Goal: Information Seeking & Learning: Learn about a topic

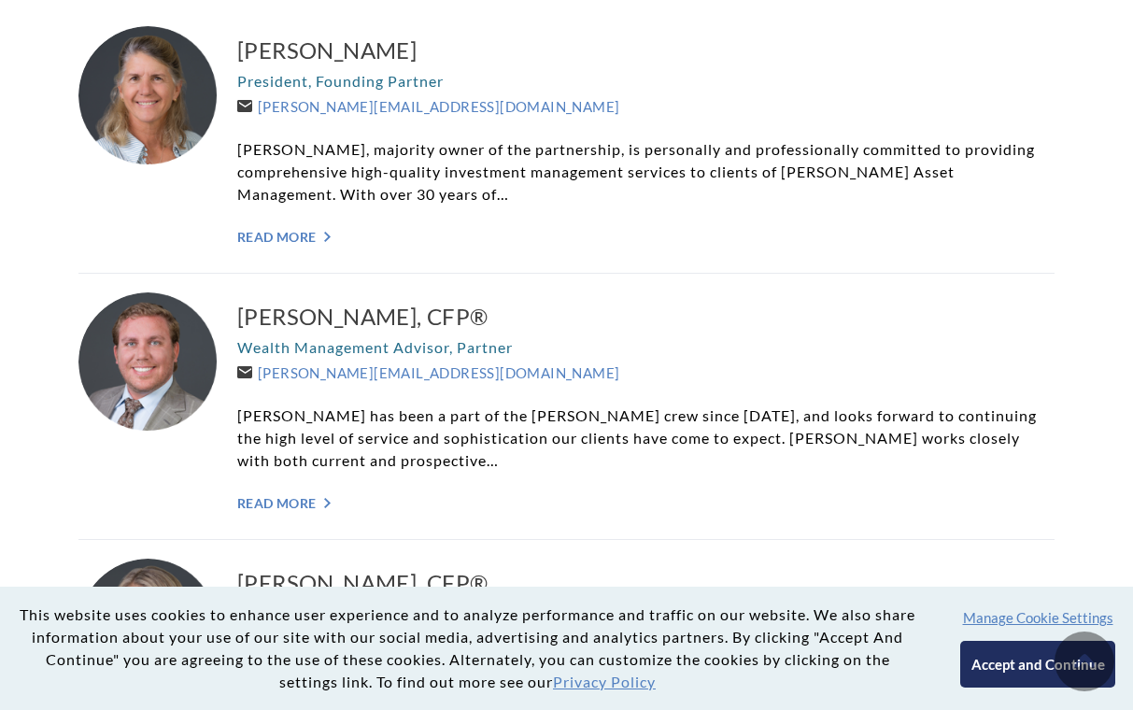
scroll to position [563, 0]
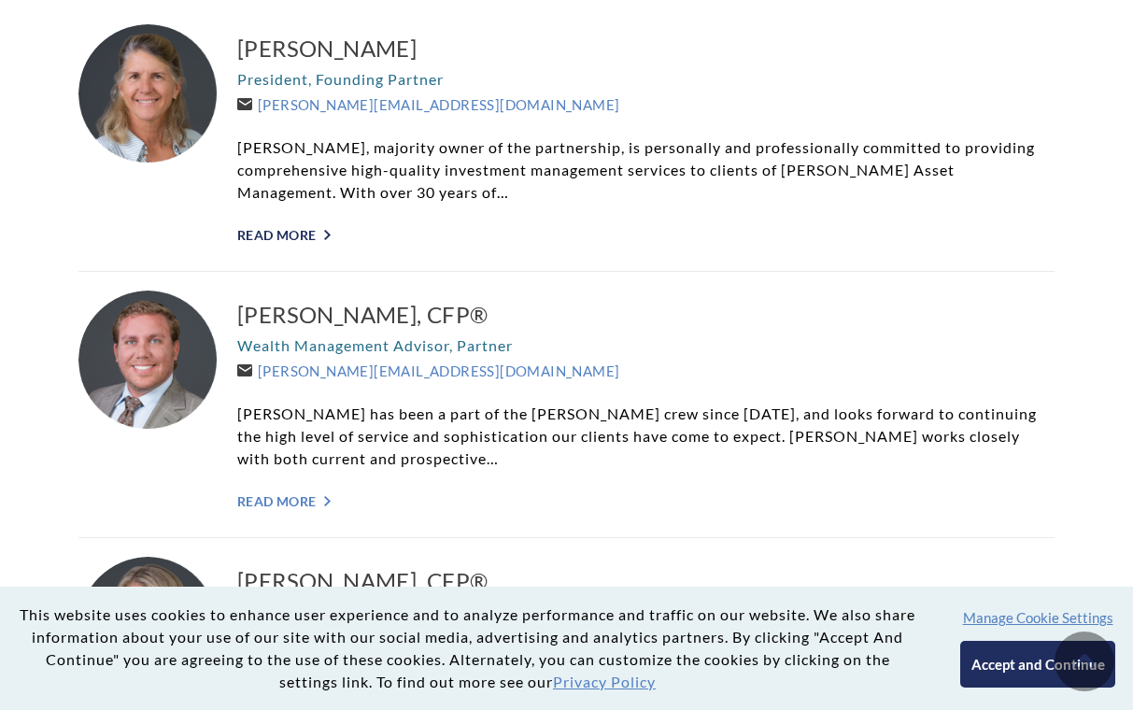
click at [305, 229] on link "Read More ">" at bounding box center [645, 235] width 817 height 16
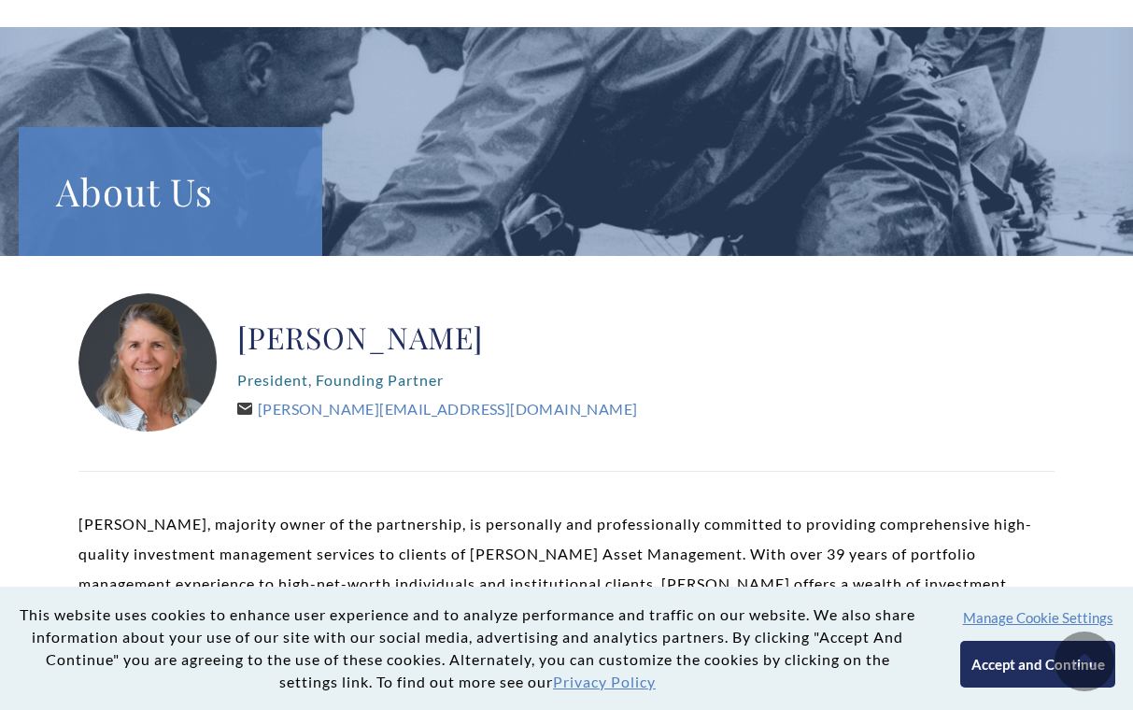
scroll to position [26, 0]
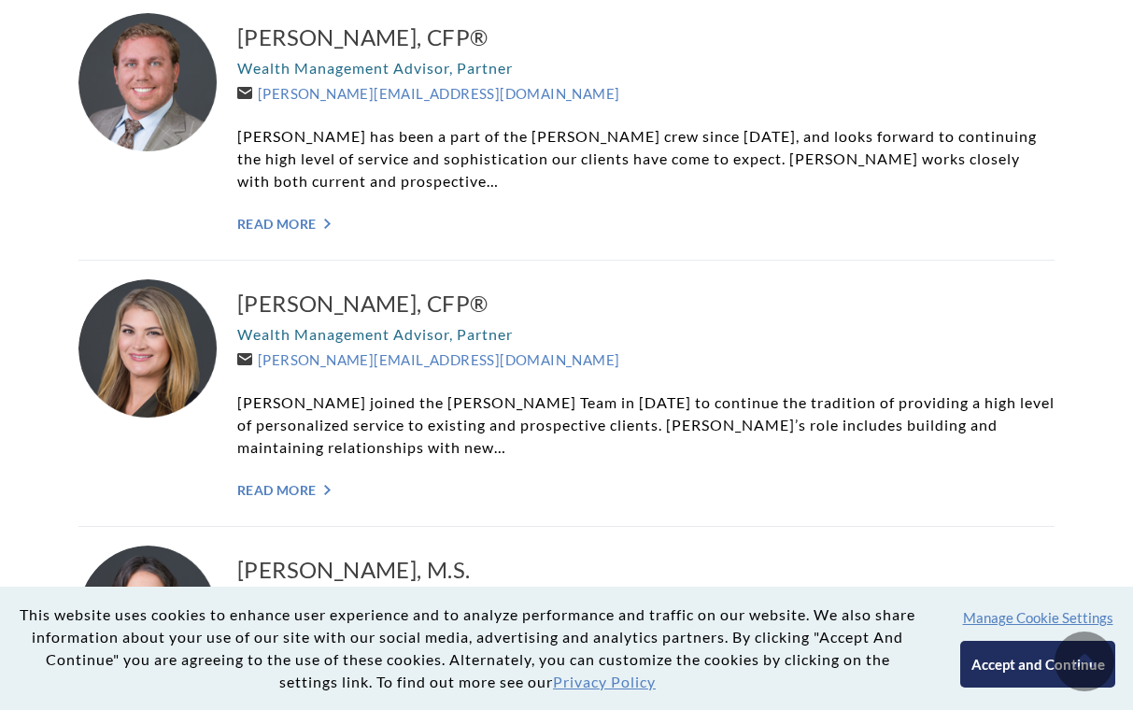
scroll to position [845, 0]
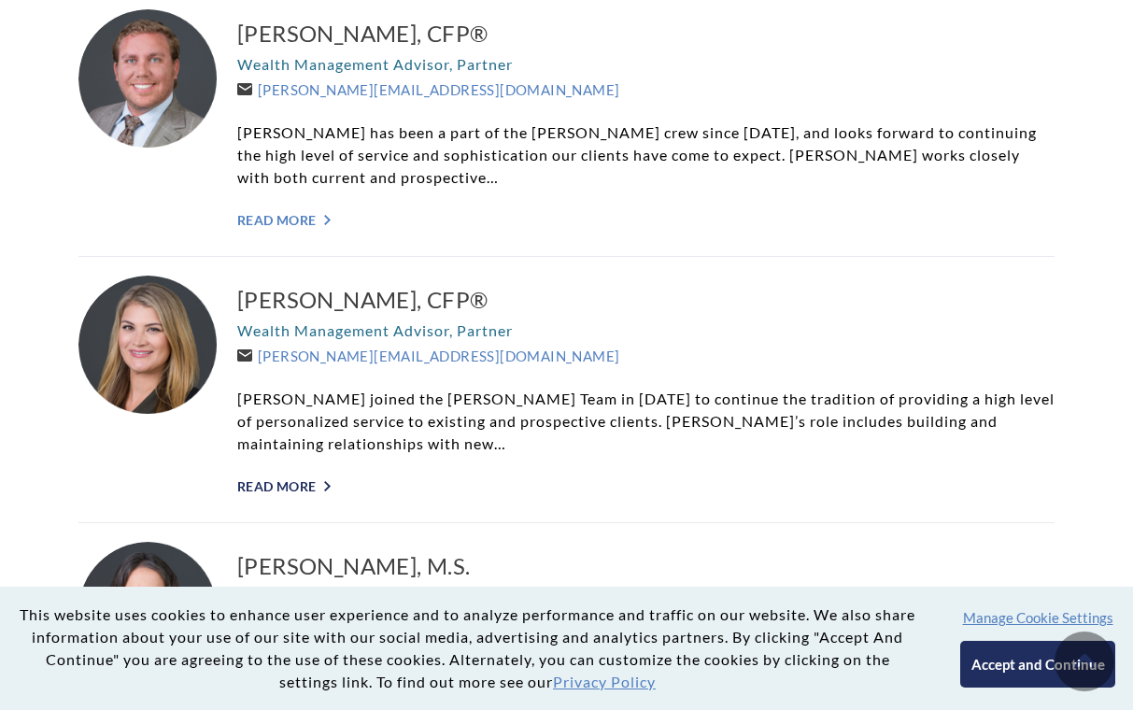
click at [296, 485] on link "Read More ">" at bounding box center [645, 486] width 817 height 16
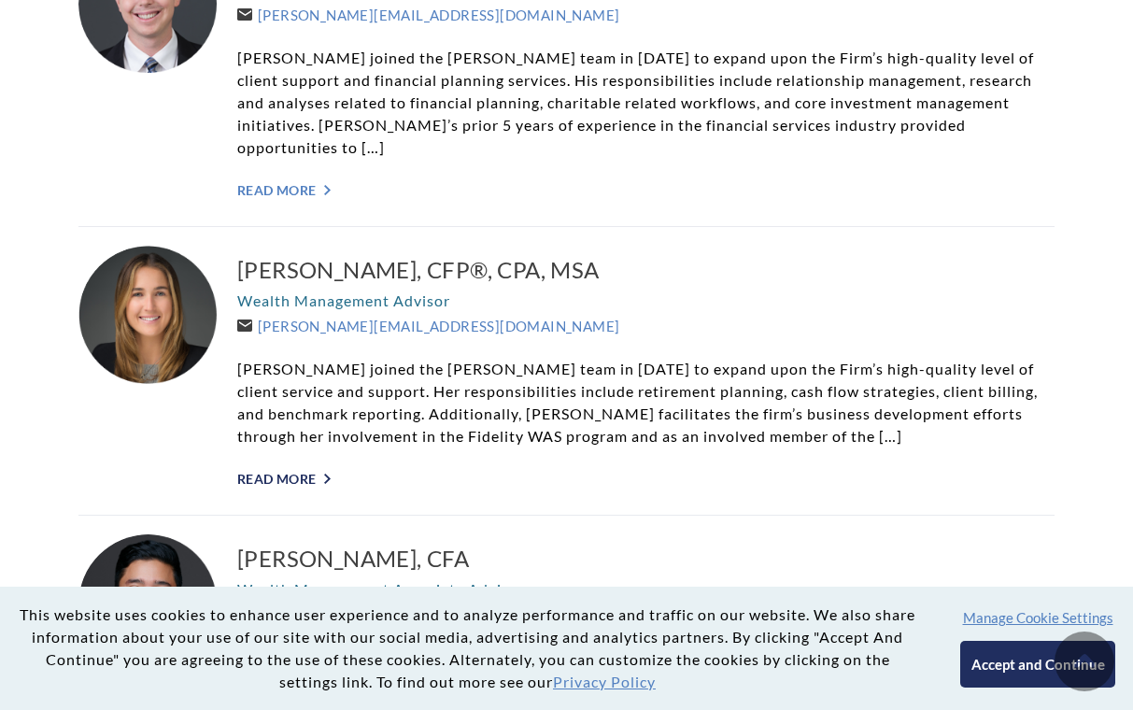
scroll to position [2541, 0]
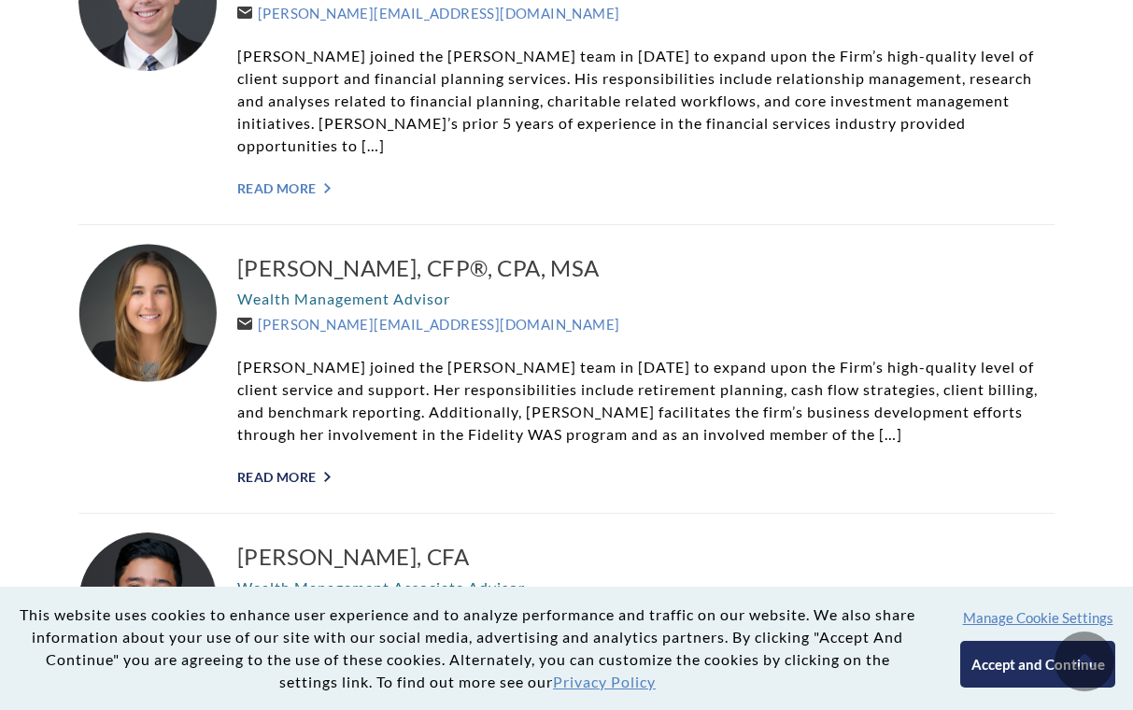
click at [289, 469] on link "Read More ">" at bounding box center [645, 477] width 817 height 16
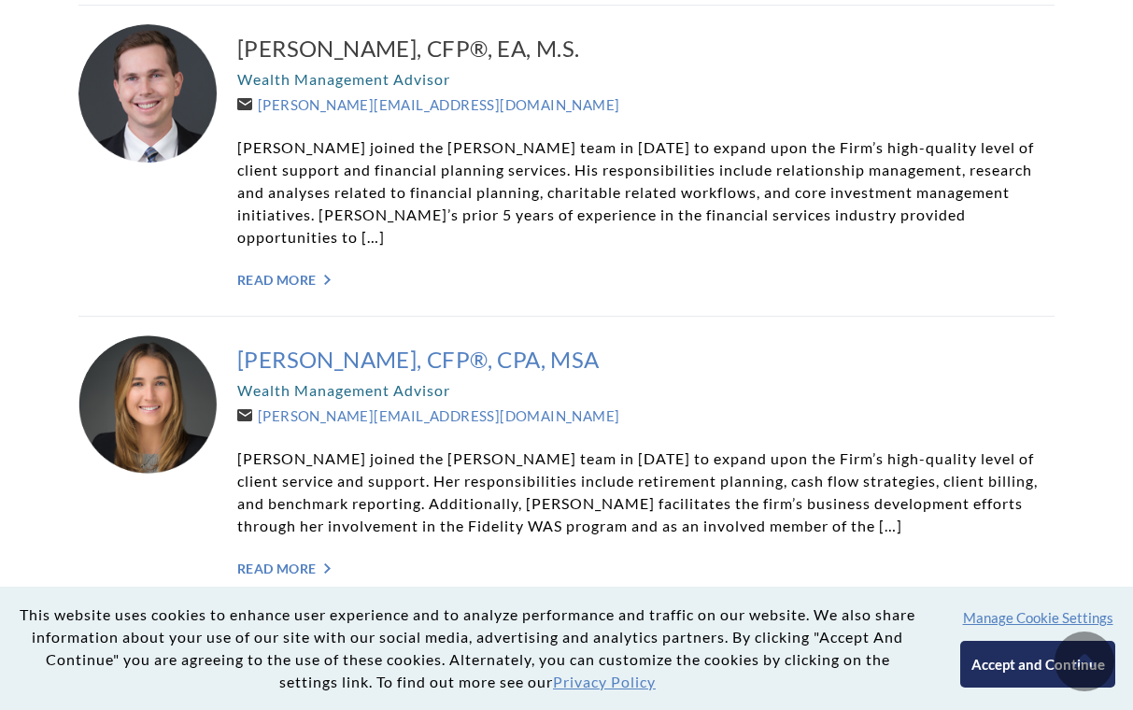
scroll to position [2449, 0]
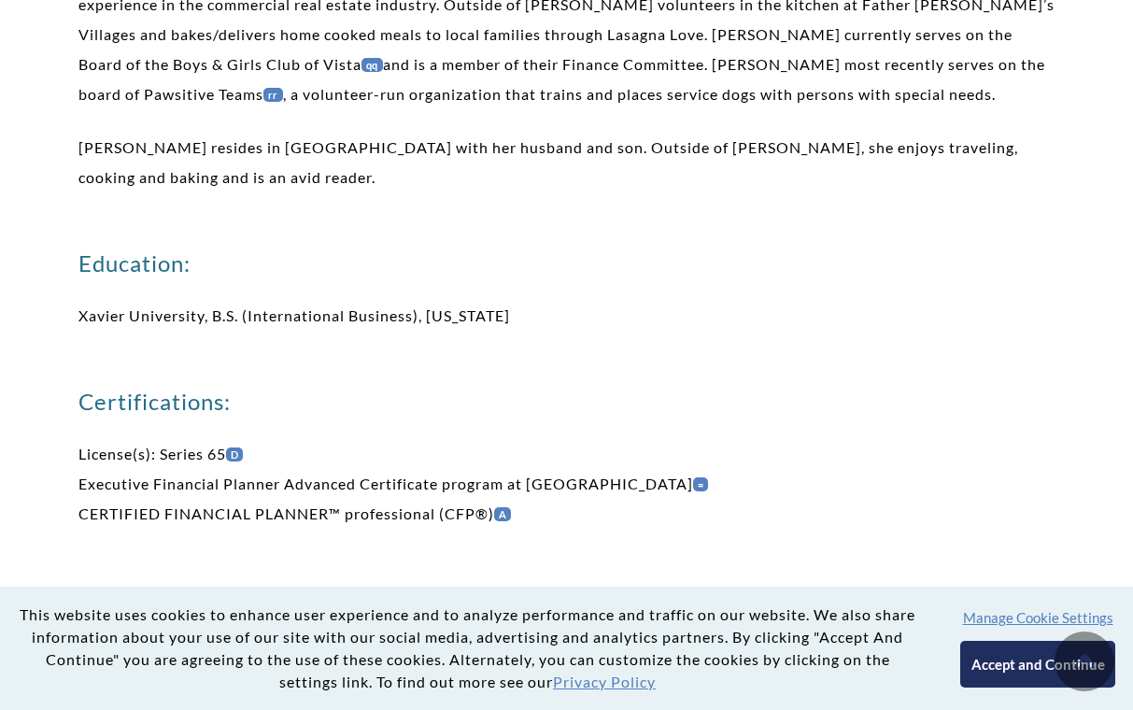
scroll to position [971, 0]
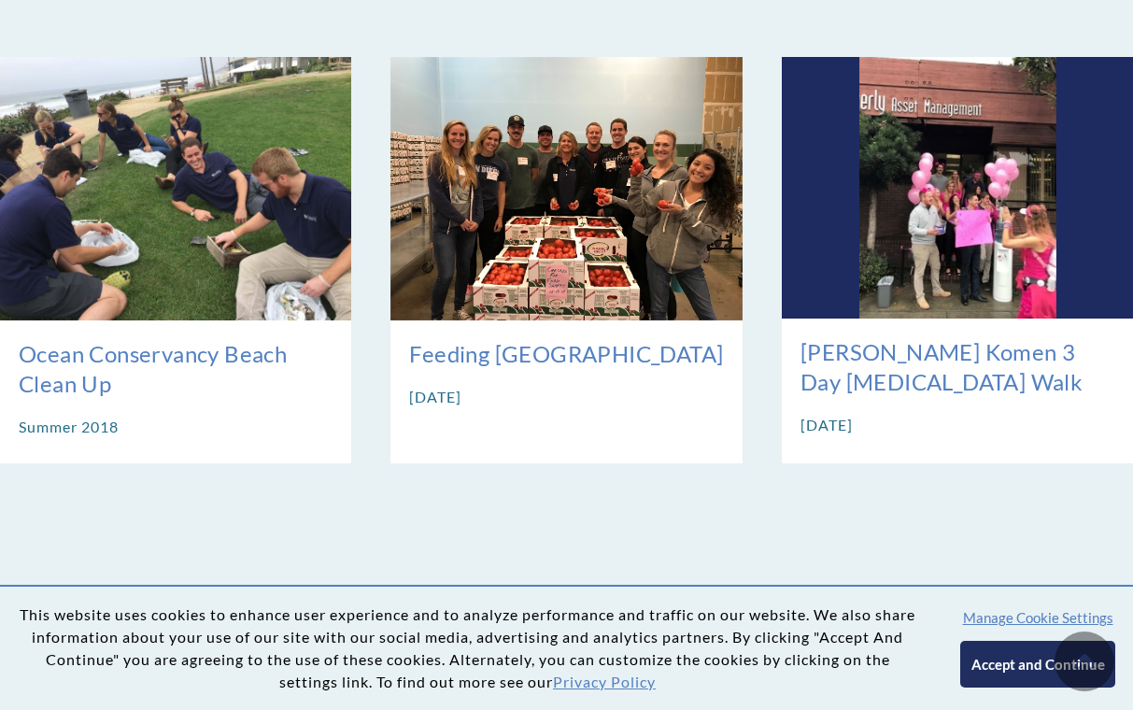
scroll to position [1816, 0]
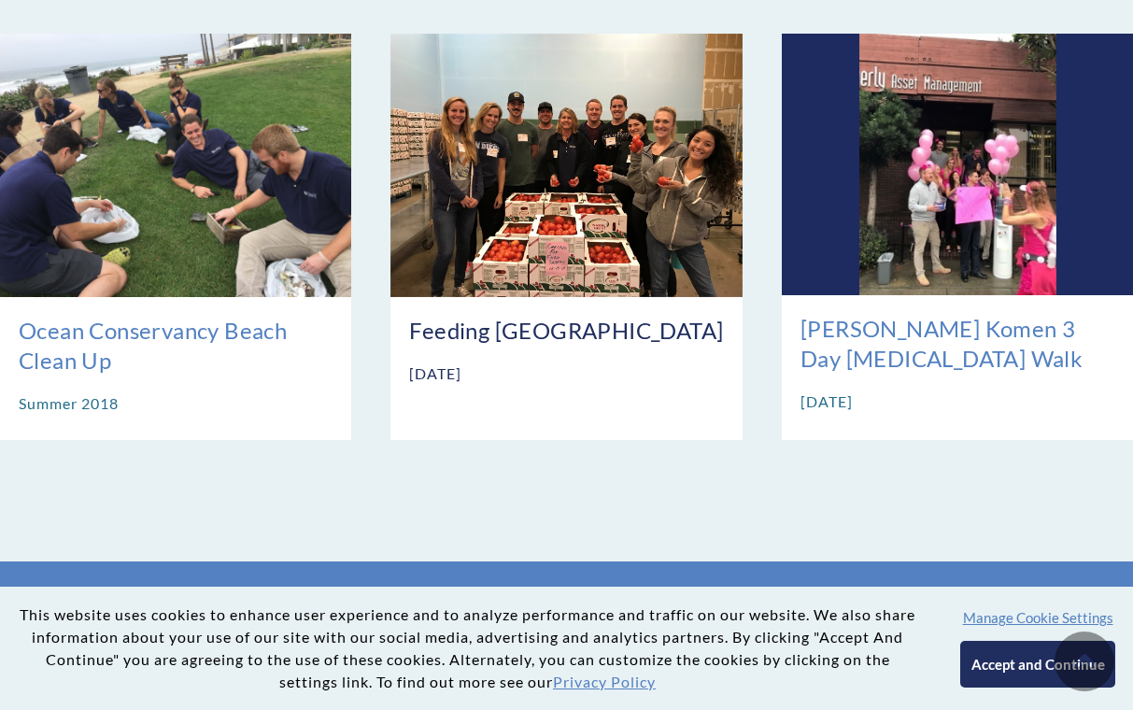
click at [594, 128] on img at bounding box center [565, 165] width 351 height 263
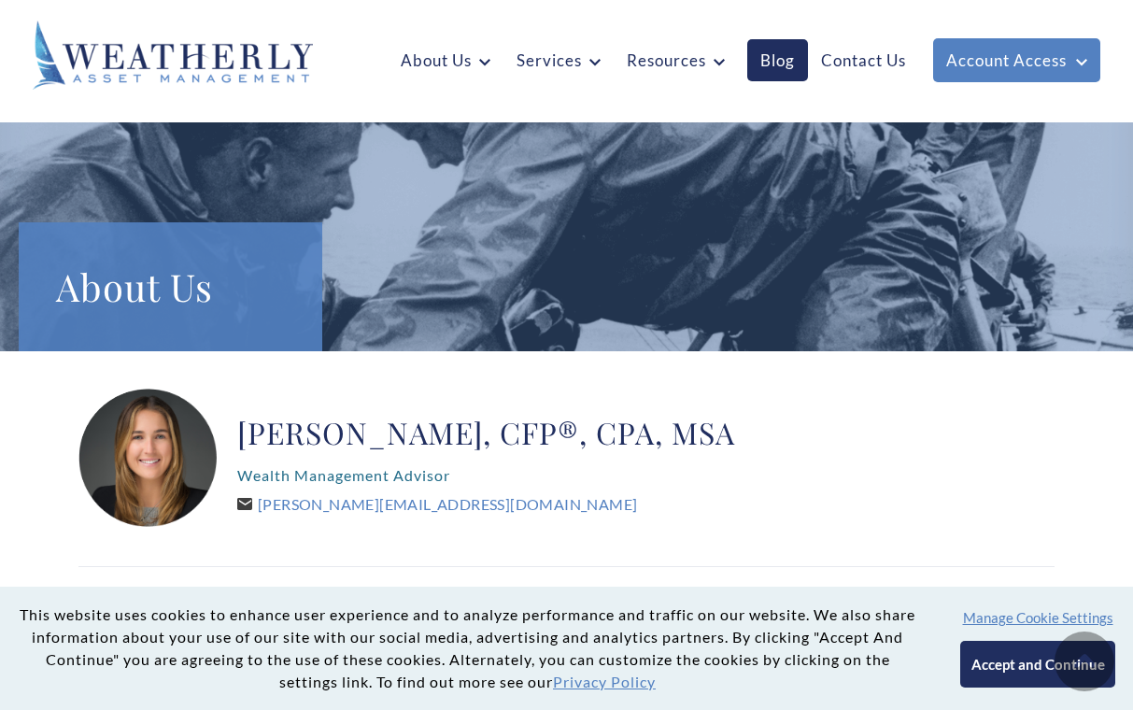
scroll to position [0, 0]
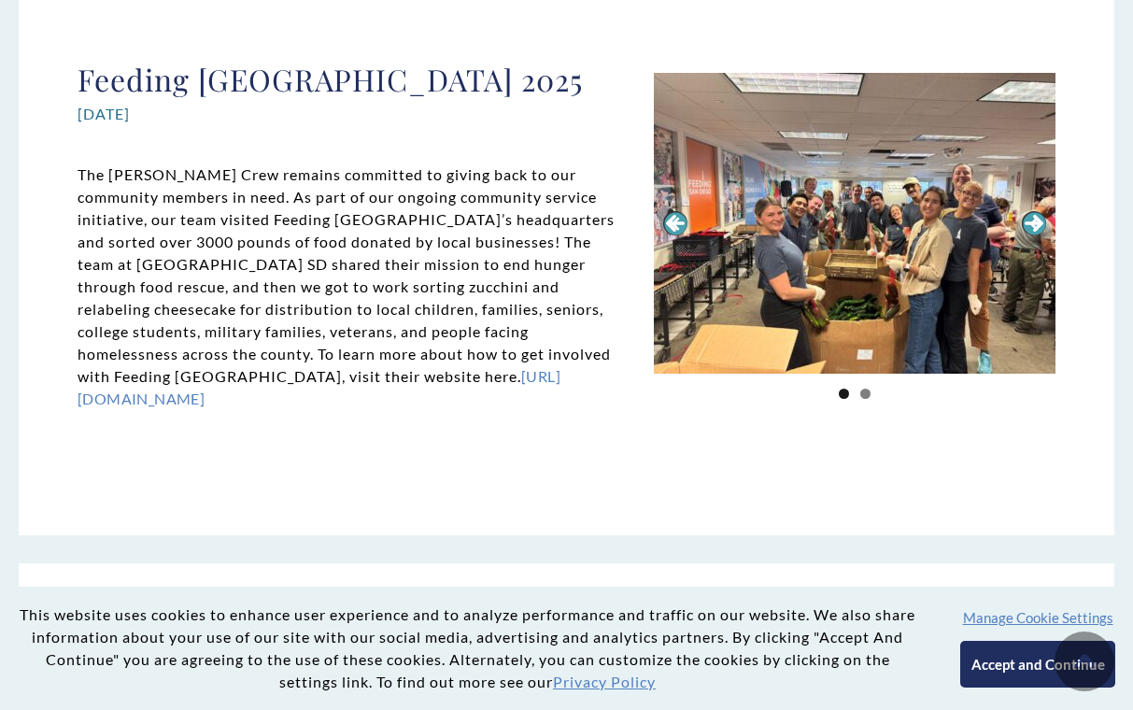
scroll to position [3570, 0]
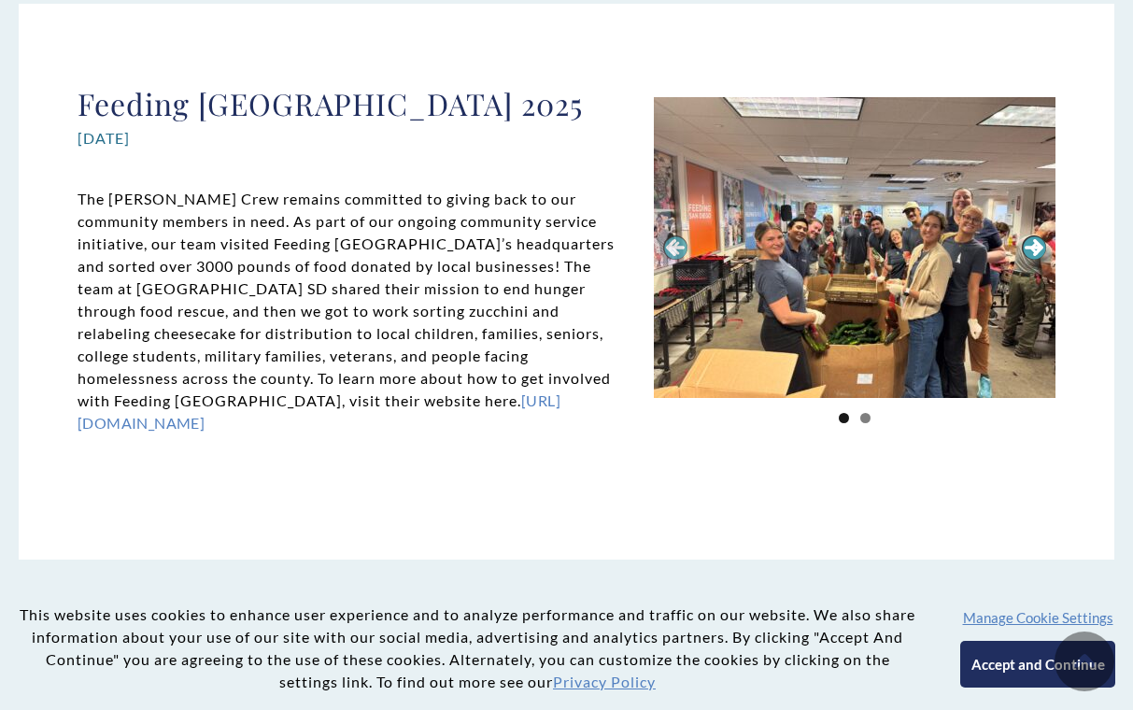
click at [1037, 248] on link "Next" at bounding box center [1034, 247] width 24 height 24
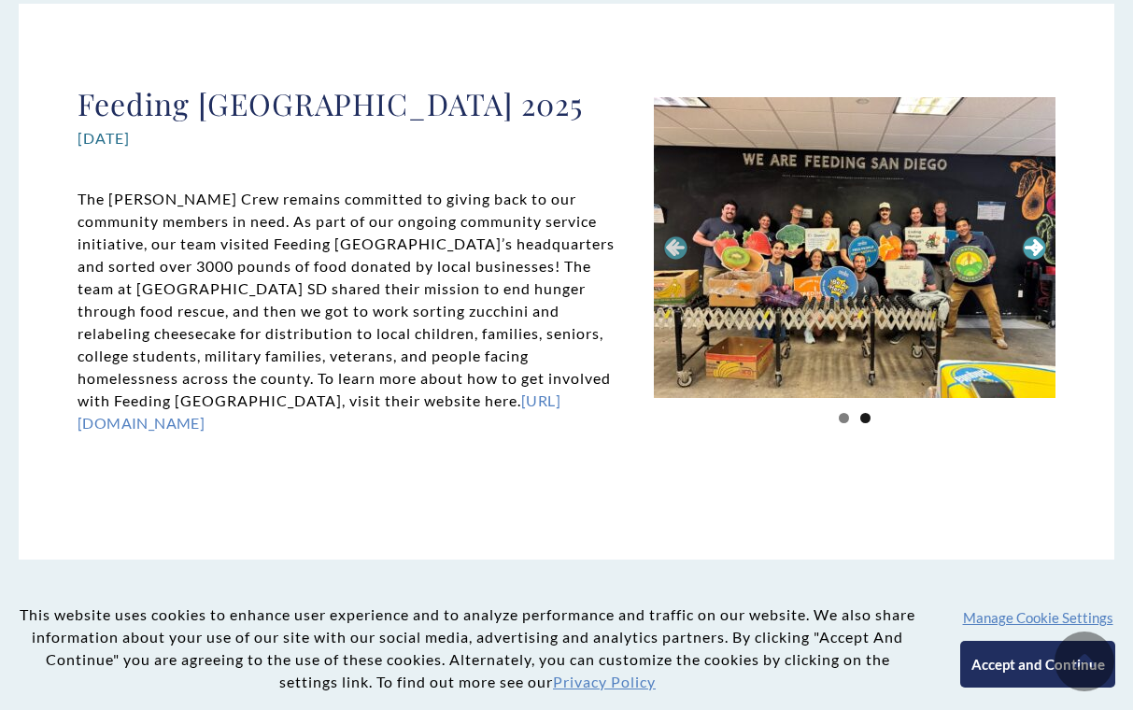
click at [1037, 248] on link "Next" at bounding box center [1034, 247] width 24 height 24
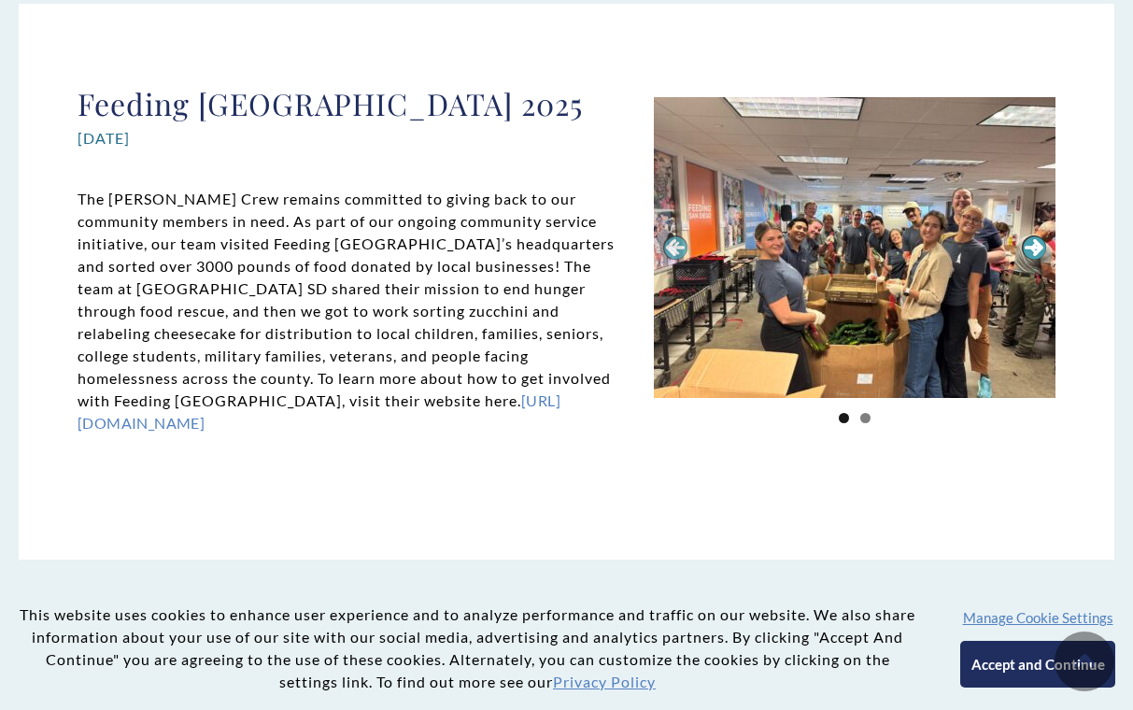
click at [1037, 248] on link "Next" at bounding box center [1034, 247] width 24 height 24
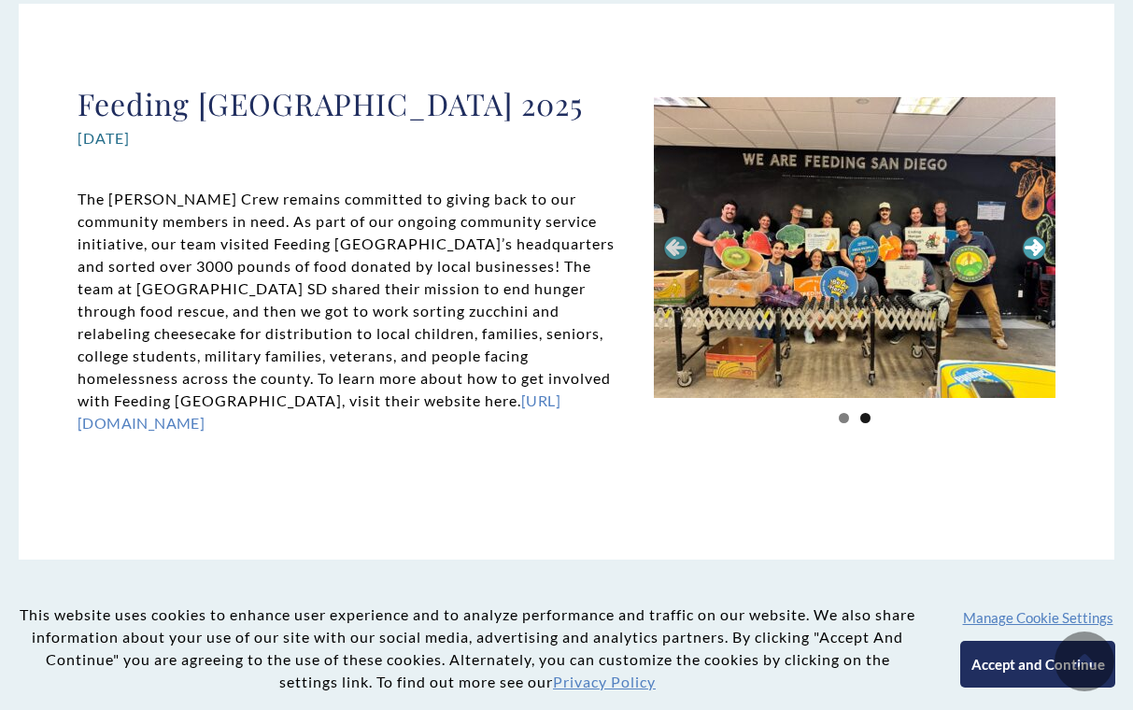
click at [1037, 248] on link "Next" at bounding box center [1034, 247] width 24 height 24
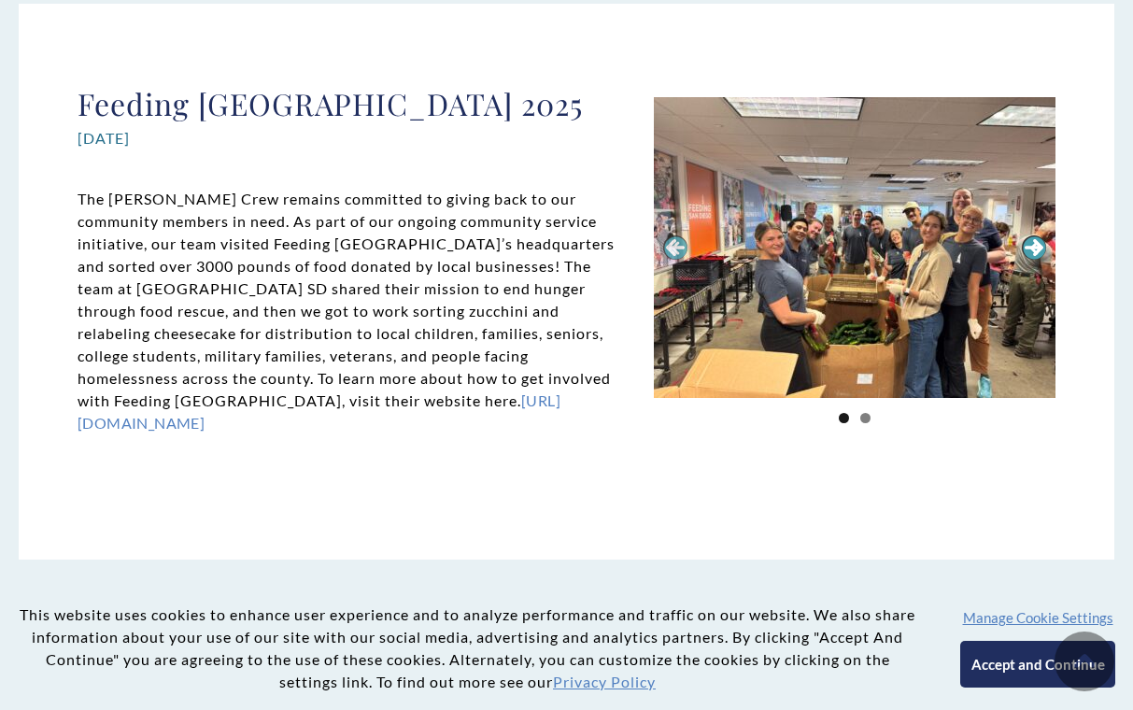
click at [1037, 248] on link "Next" at bounding box center [1034, 247] width 24 height 24
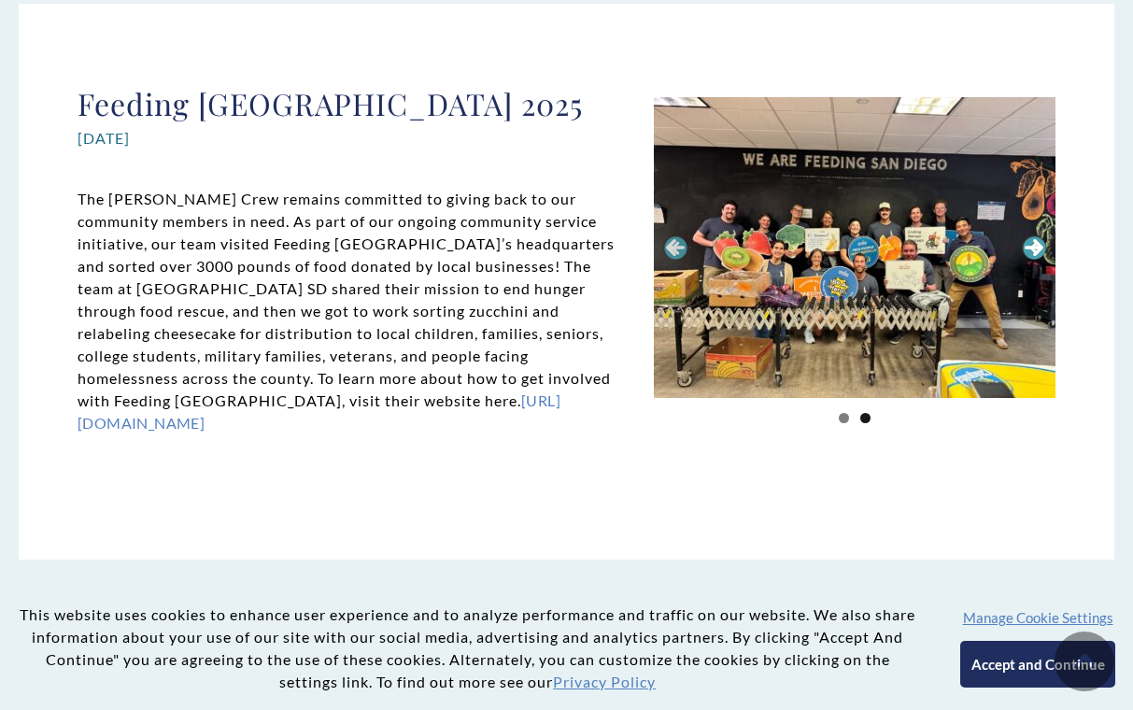
click at [1037, 248] on link "Next" at bounding box center [1034, 247] width 24 height 24
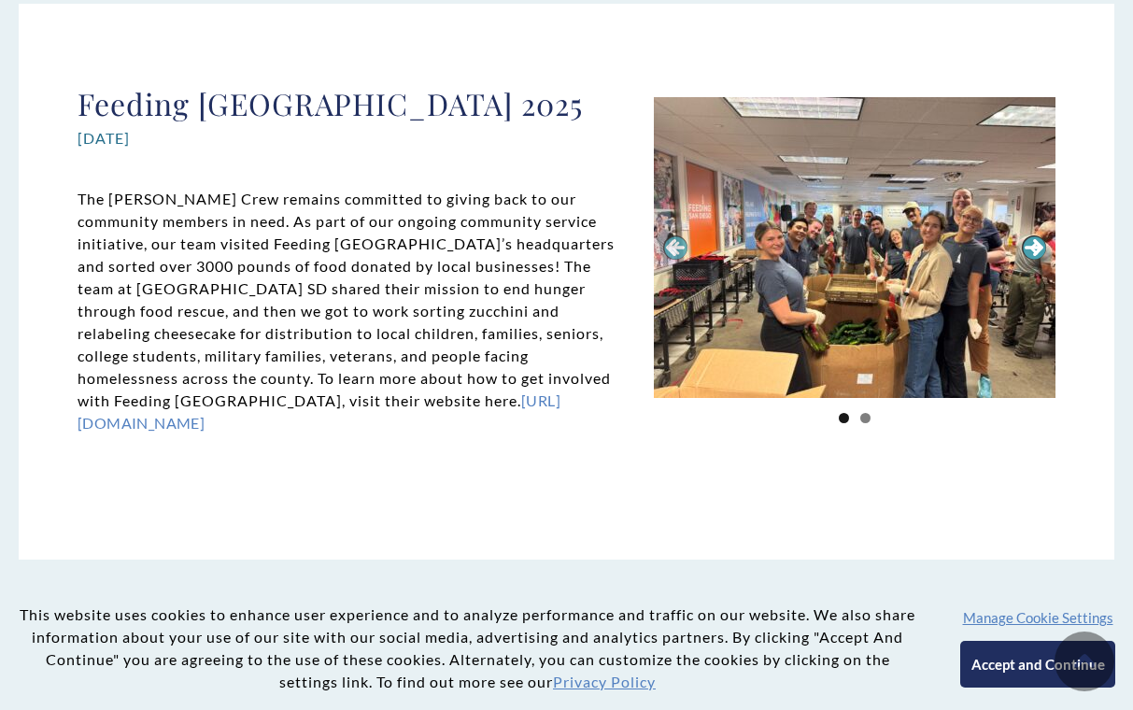
click at [1037, 248] on link "Next" at bounding box center [1034, 247] width 24 height 24
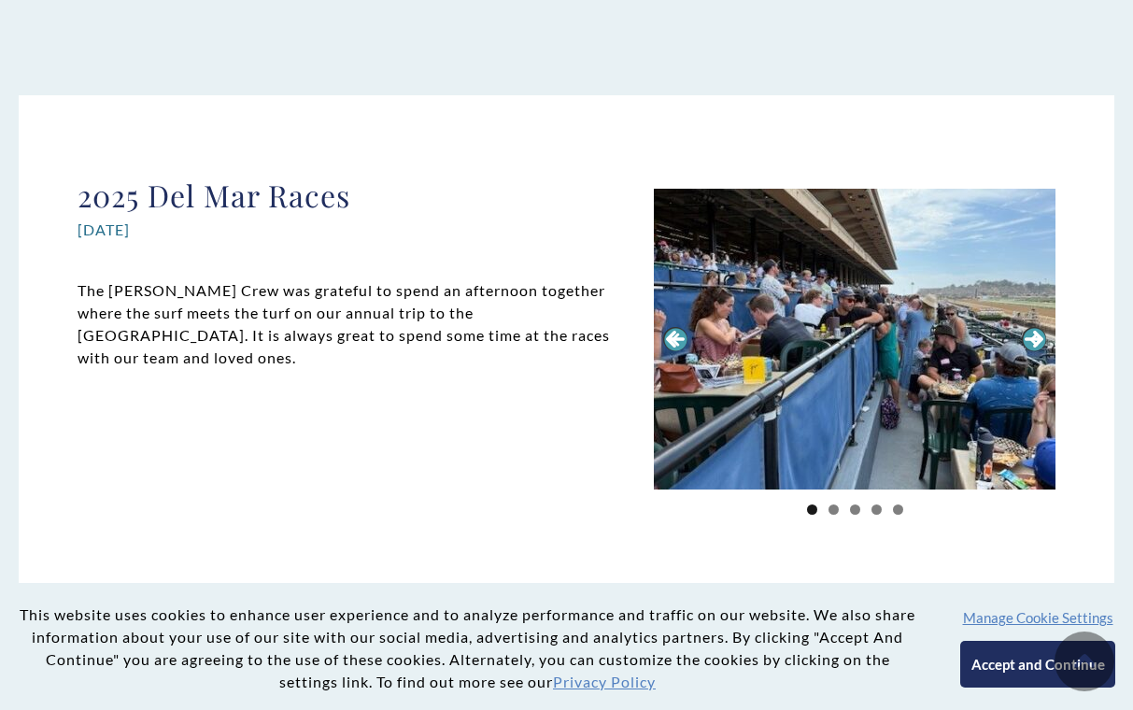
scroll to position [2013, 0]
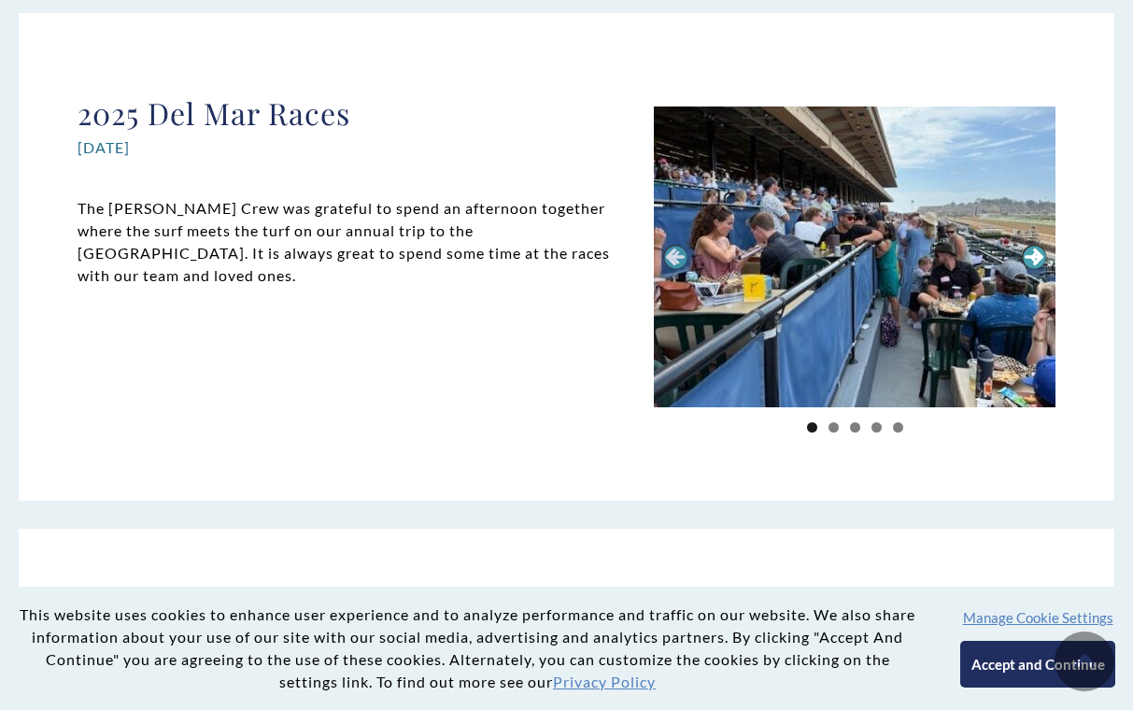
click at [1029, 254] on link "Next" at bounding box center [1034, 257] width 24 height 24
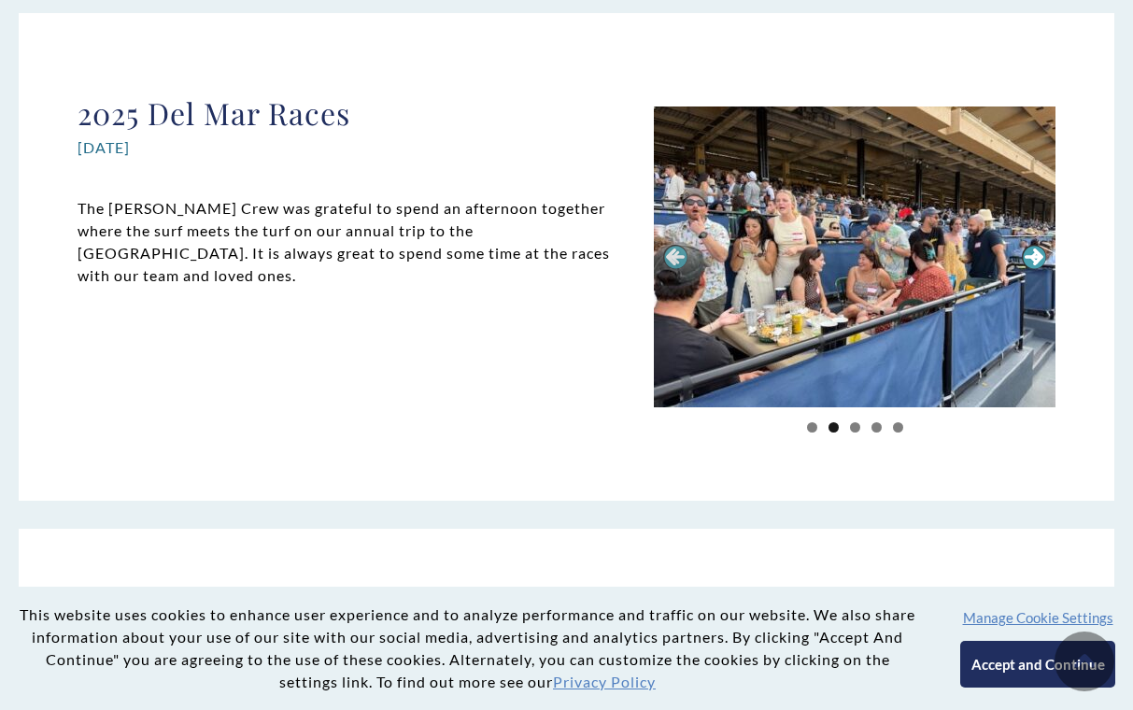
click at [1029, 254] on link "Next" at bounding box center [1034, 257] width 24 height 24
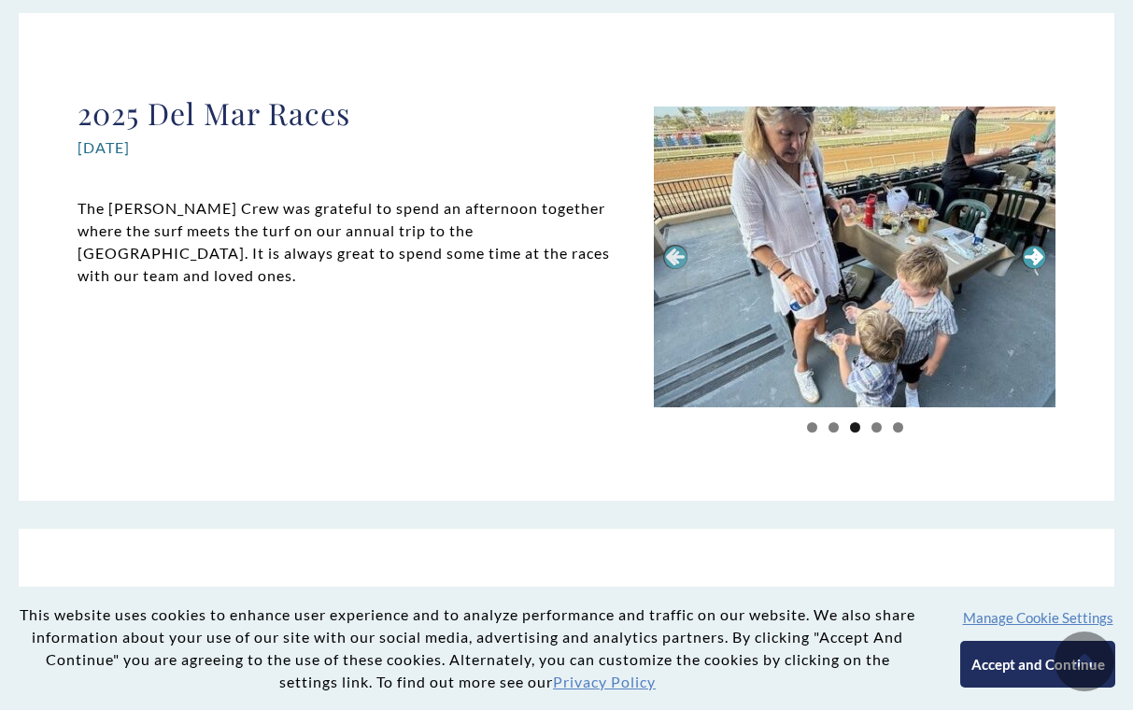
click at [1029, 254] on link "Next" at bounding box center [1034, 257] width 24 height 24
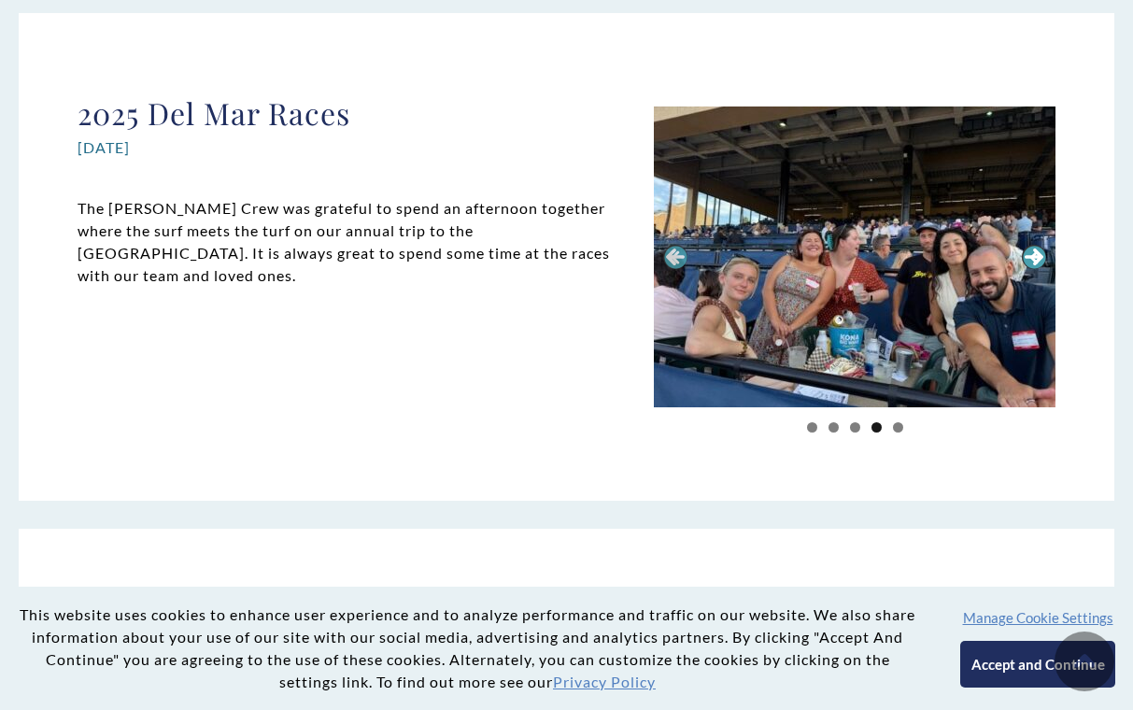
click at [1029, 254] on link "Next" at bounding box center [1034, 257] width 24 height 24
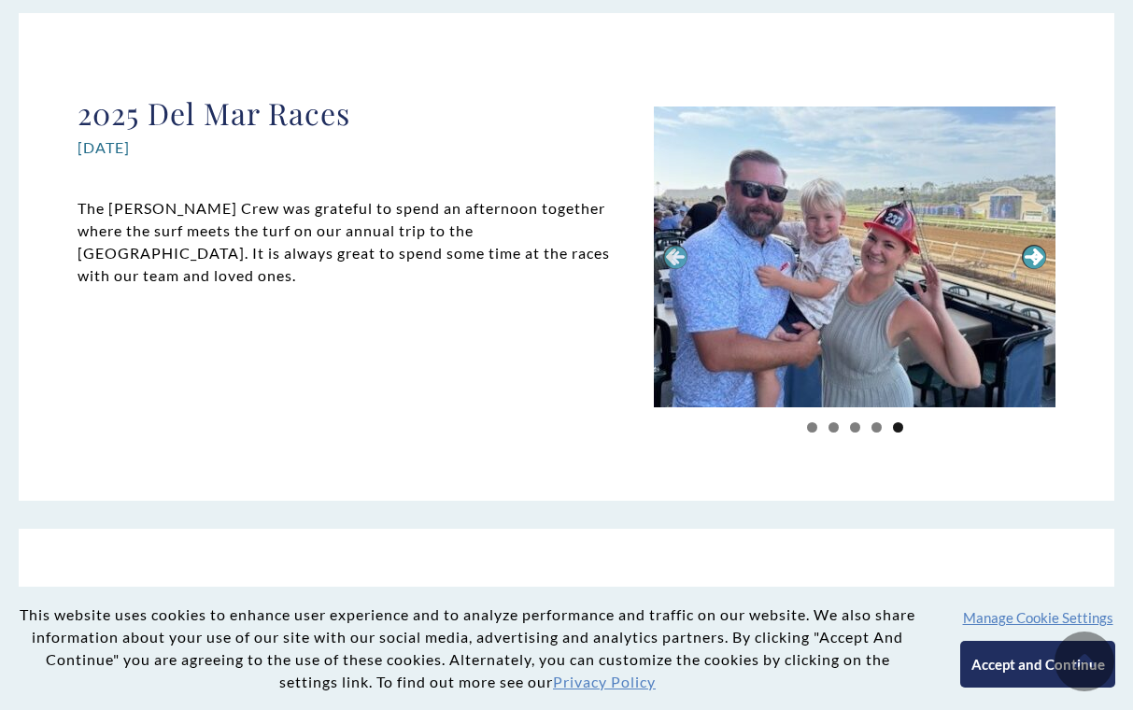
click at [1029, 254] on link "Next" at bounding box center [1034, 257] width 24 height 24
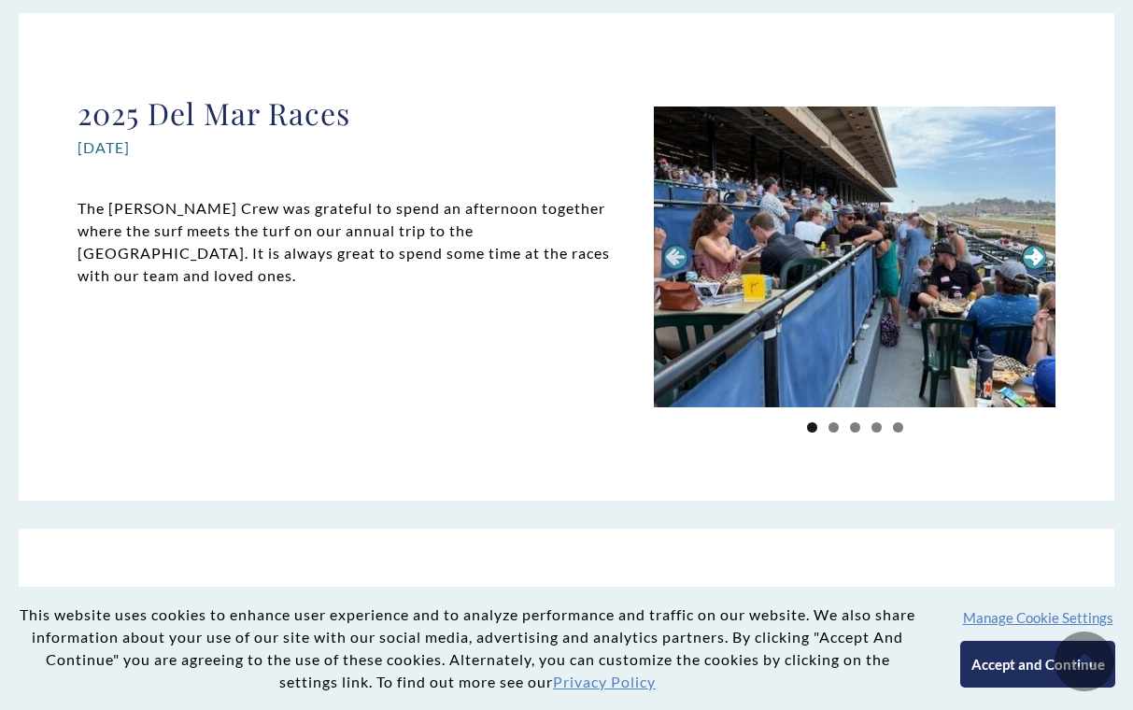
click at [1029, 254] on link "Next" at bounding box center [1034, 257] width 24 height 24
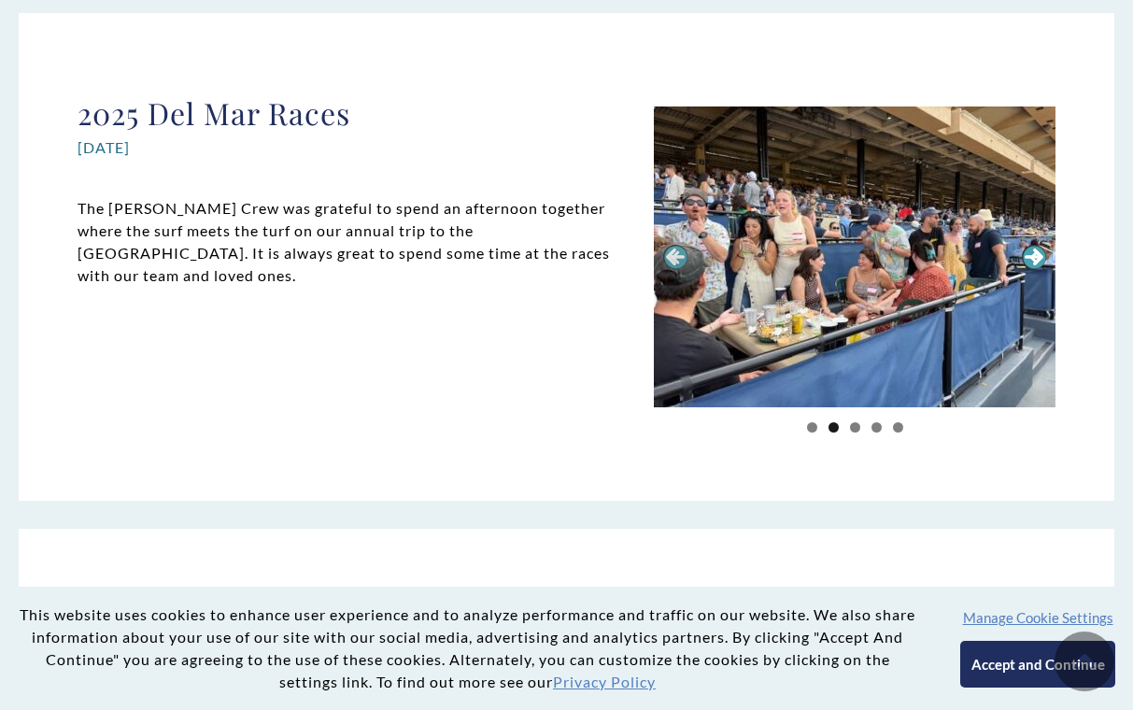
click at [1029, 254] on link "Next" at bounding box center [1034, 257] width 24 height 24
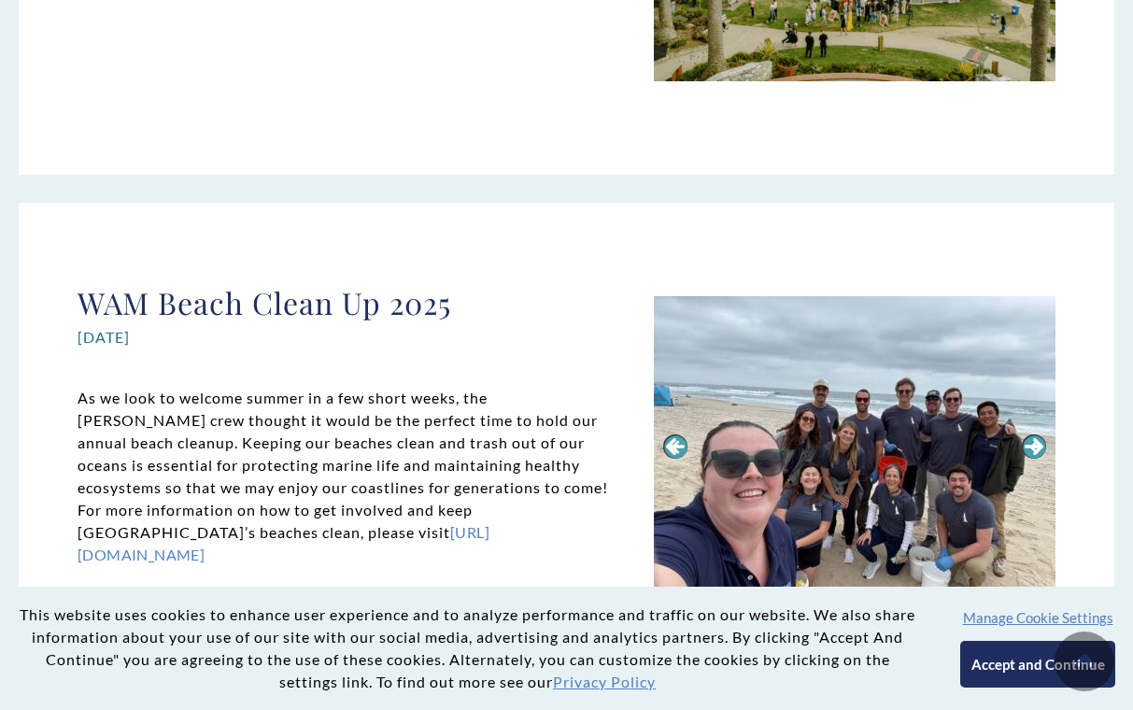
scroll to position [3153, 0]
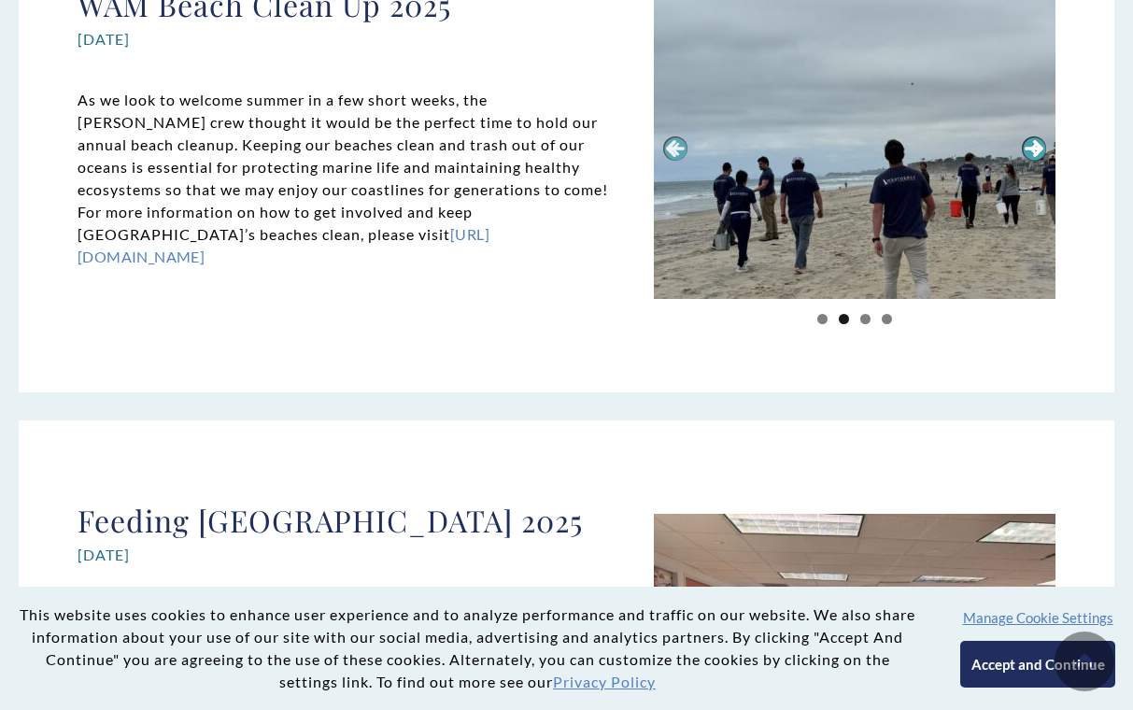
click at [1038, 147] on link "Next" at bounding box center [1034, 148] width 24 height 24
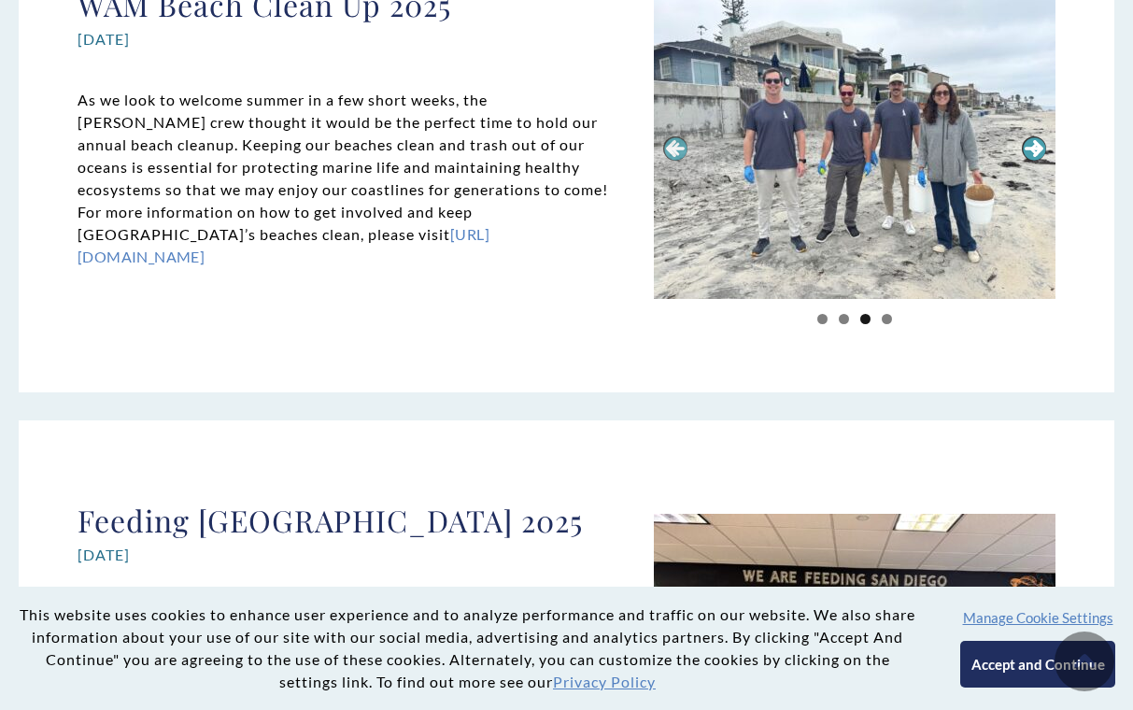
click at [1038, 147] on link "Next" at bounding box center [1034, 148] width 24 height 24
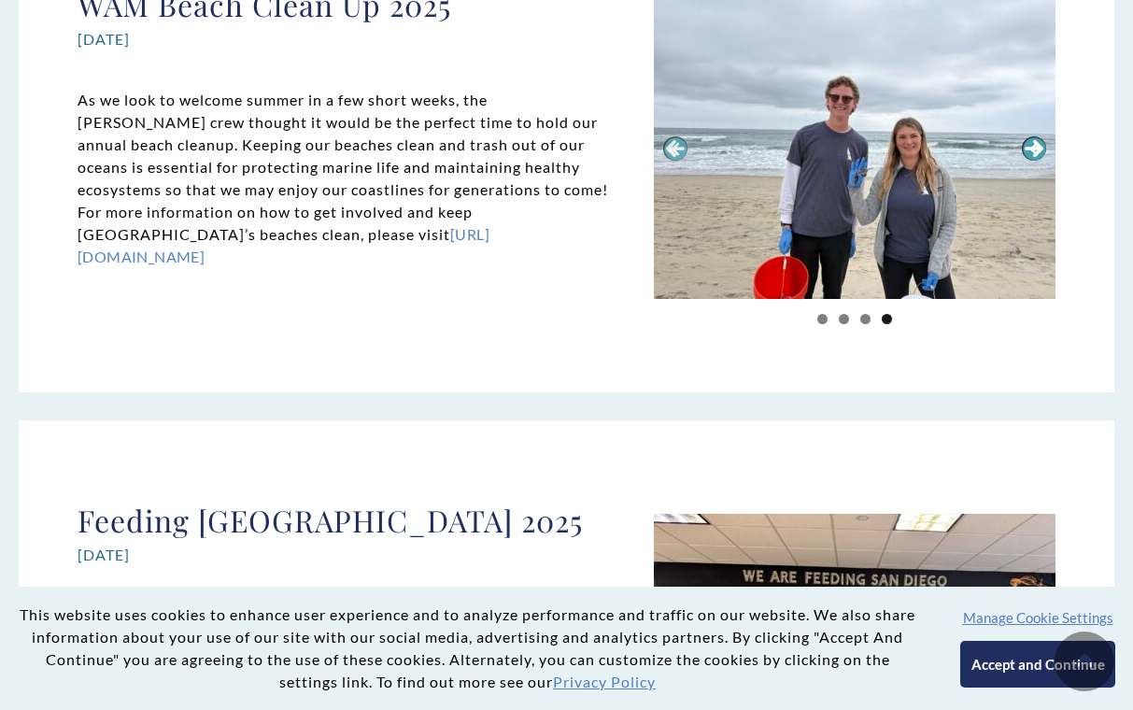
click at [1038, 147] on link "Next" at bounding box center [1034, 148] width 24 height 24
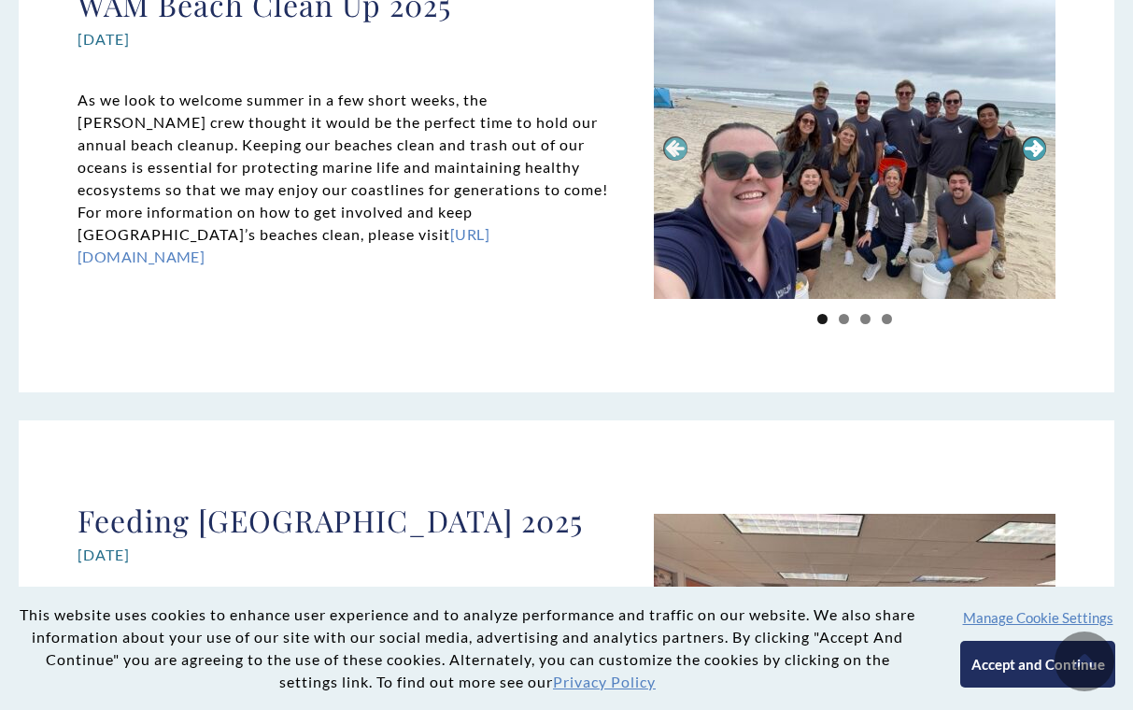
click at [1038, 147] on link "Next" at bounding box center [1034, 148] width 24 height 24
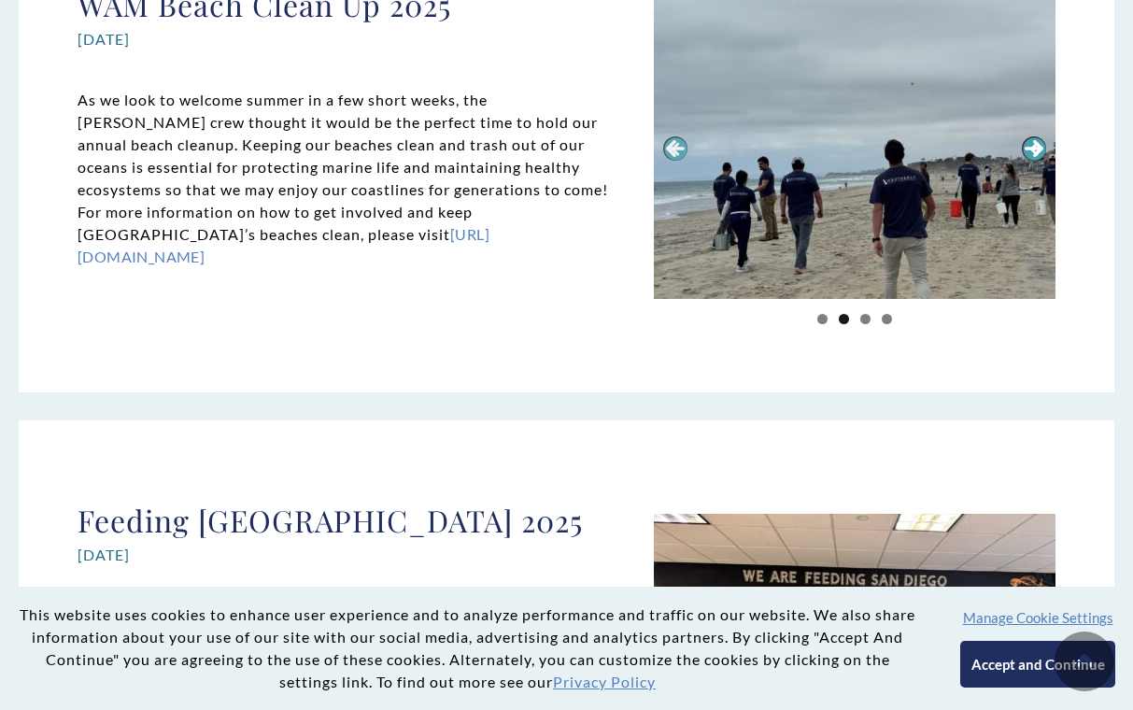
click at [1038, 147] on link "Next" at bounding box center [1034, 148] width 24 height 24
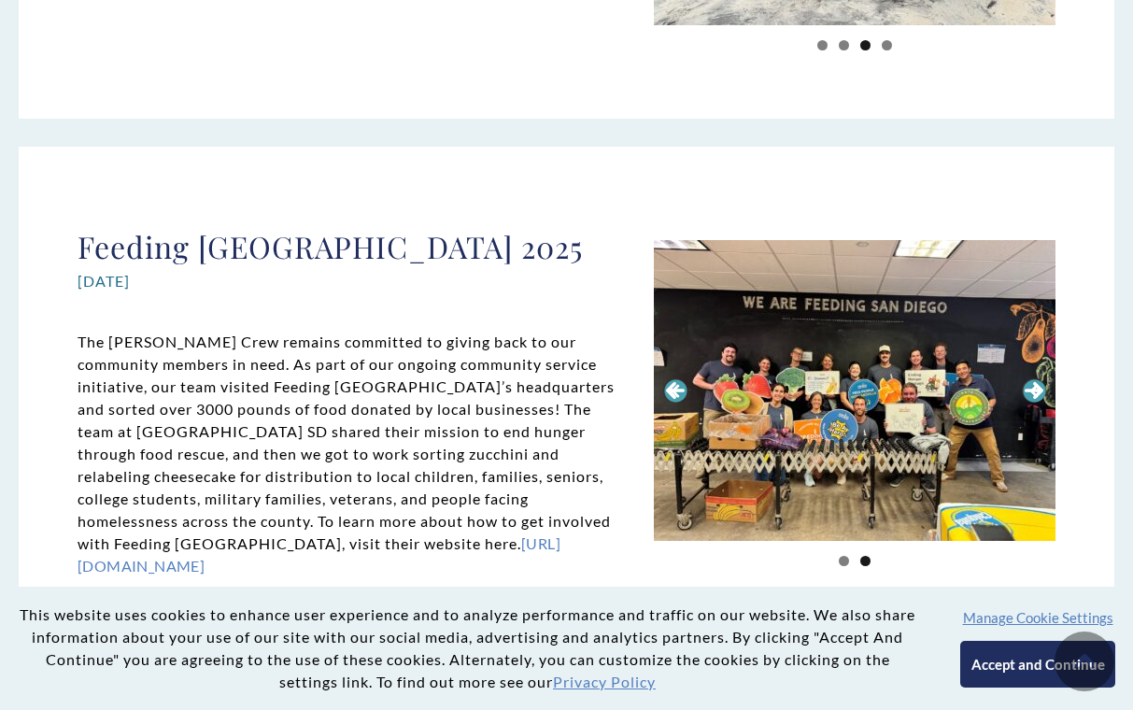
scroll to position [3521, 0]
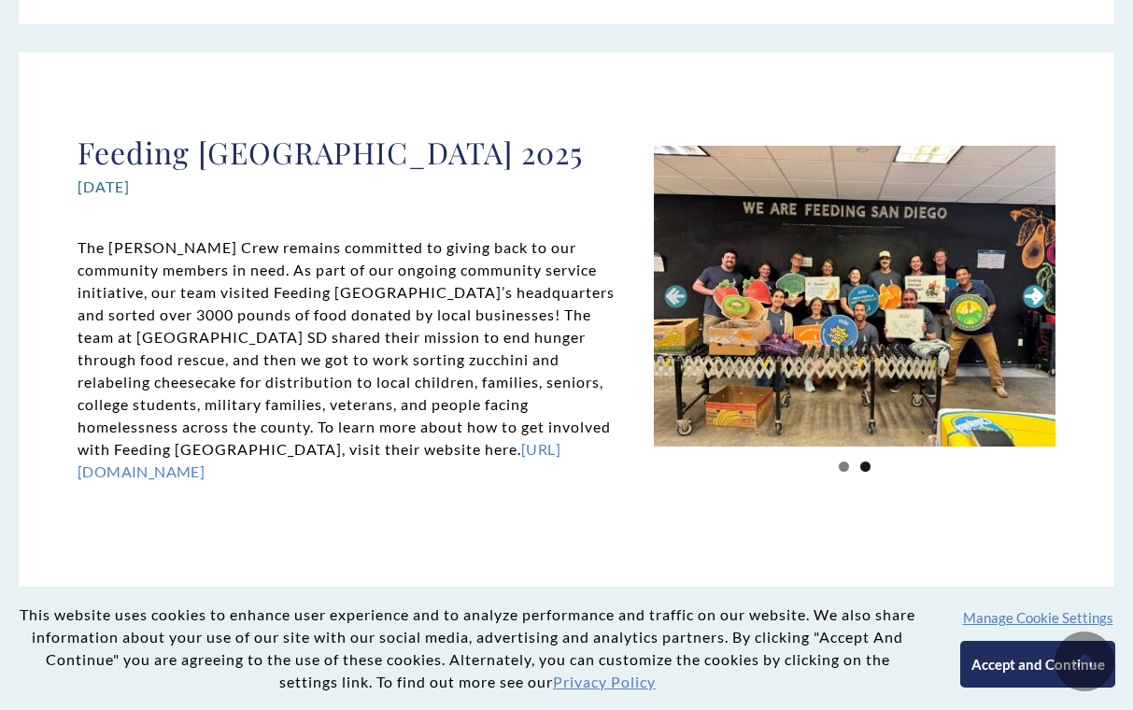
click at [1037, 296] on link "Next" at bounding box center [1034, 296] width 24 height 24
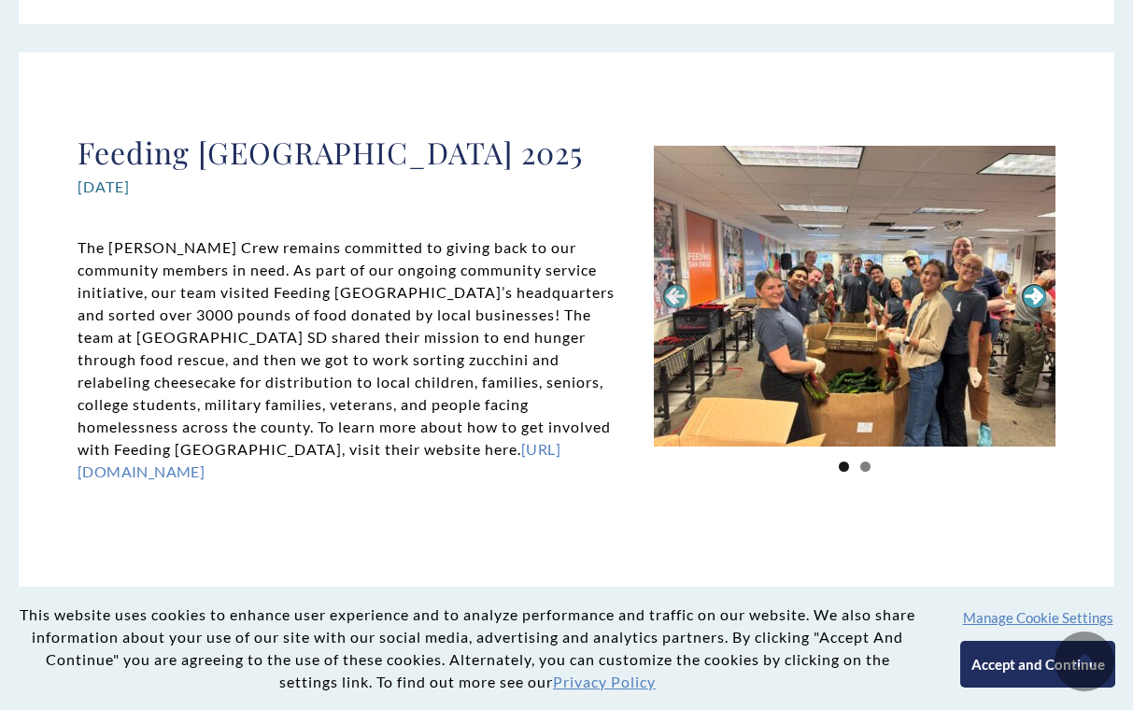
click at [1037, 296] on link "Next" at bounding box center [1034, 296] width 24 height 24
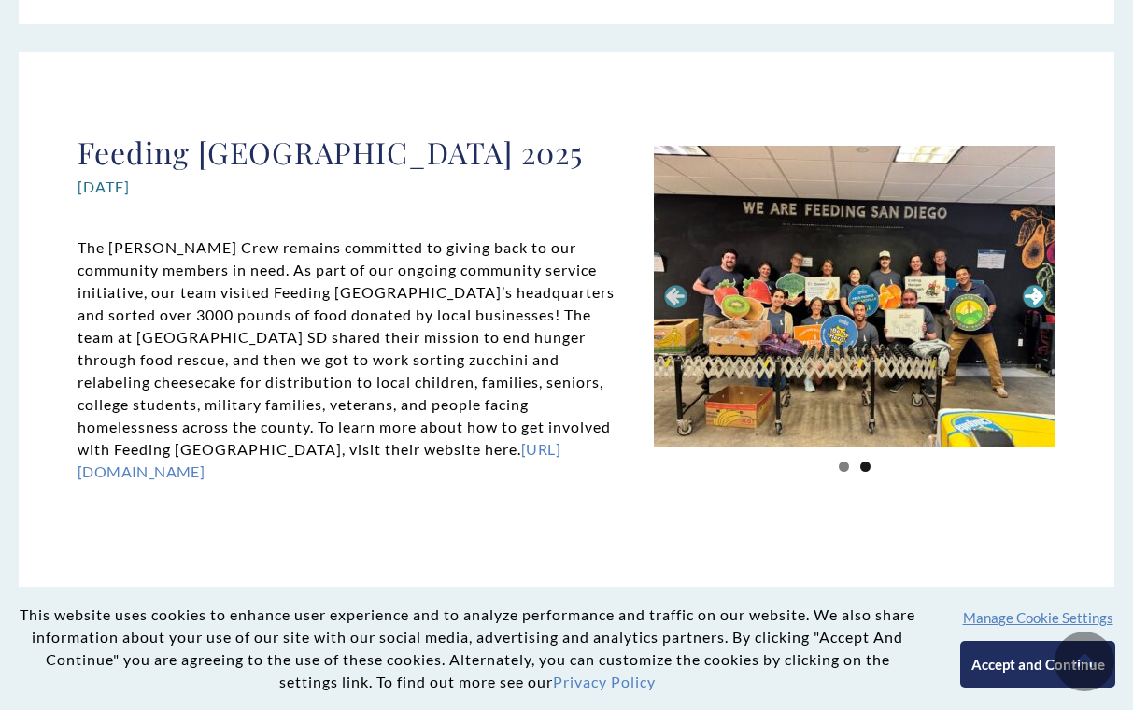
click at [1037, 296] on link "Next" at bounding box center [1034, 296] width 24 height 24
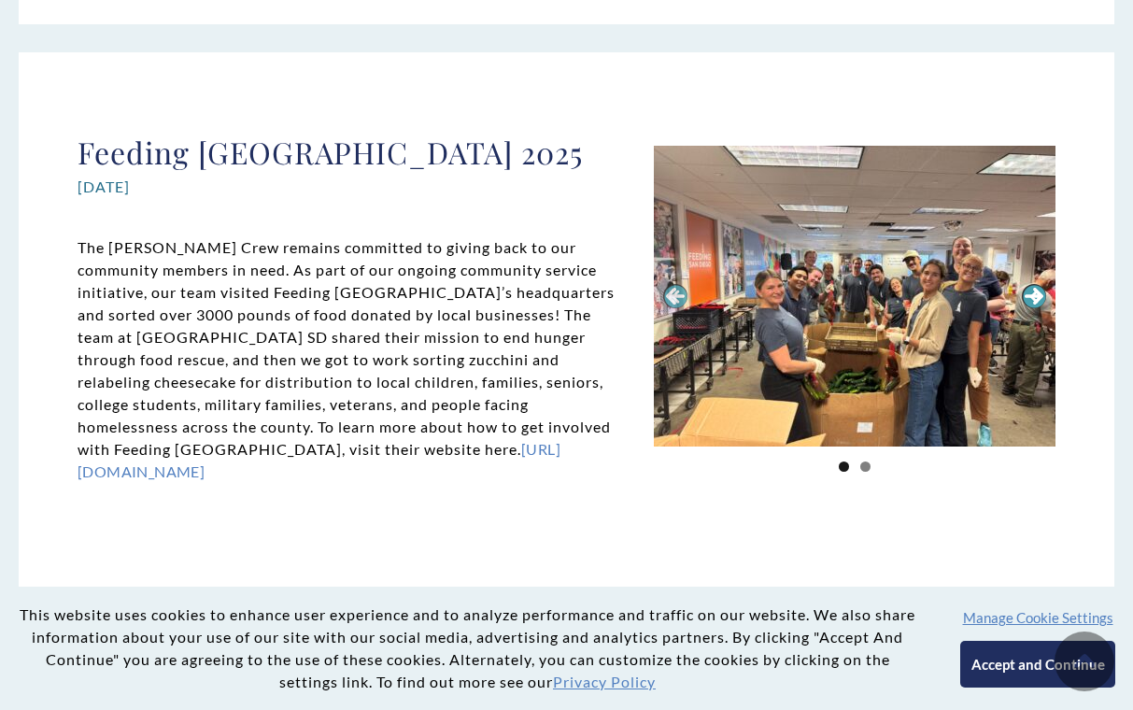
click at [1037, 296] on link "Next" at bounding box center [1034, 296] width 24 height 24
